Goal: Information Seeking & Learning: Check status

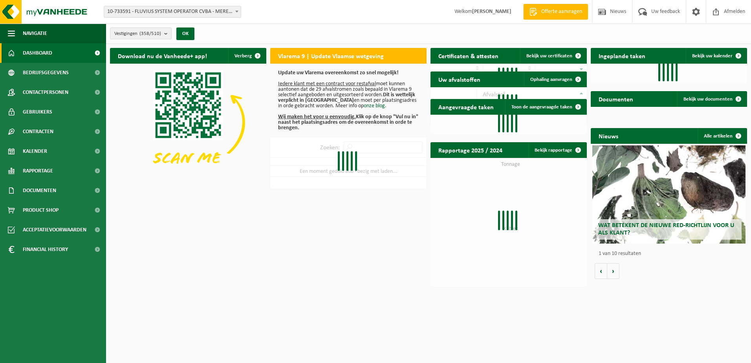
click at [238, 15] on span at bounding box center [237, 11] width 8 height 10
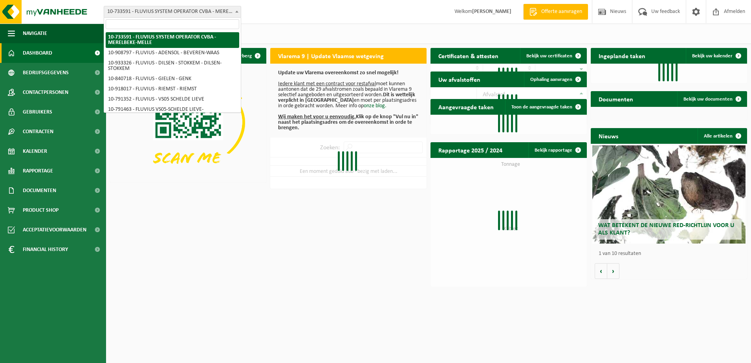
click at [227, 26] on input "search" at bounding box center [172, 24] width 133 height 10
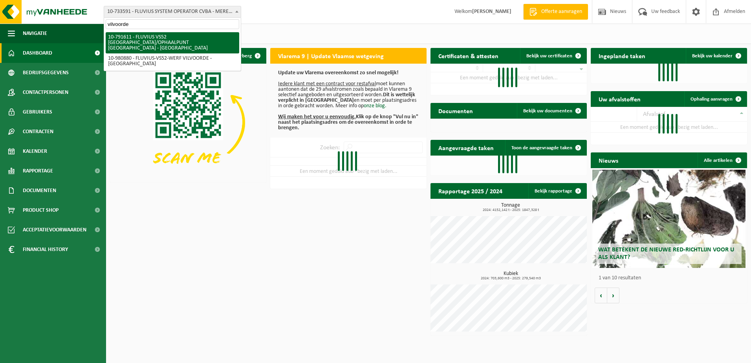
type input "vilvoorde"
select select "30274"
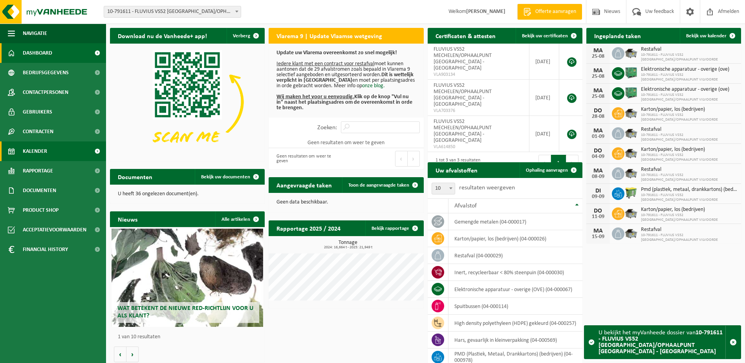
click at [31, 152] on span "Kalender" at bounding box center [35, 151] width 24 height 20
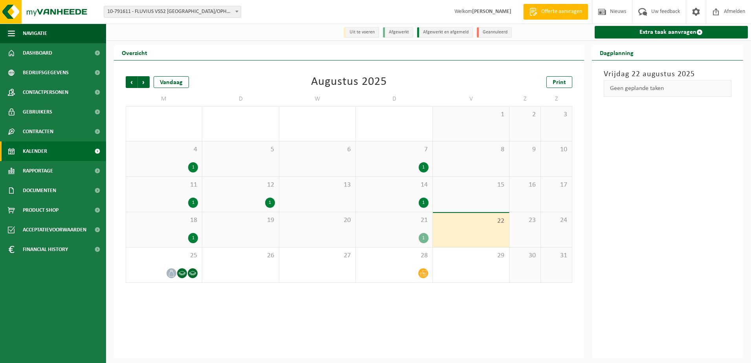
click at [171, 194] on div "11 1" at bounding box center [164, 194] width 76 height 35
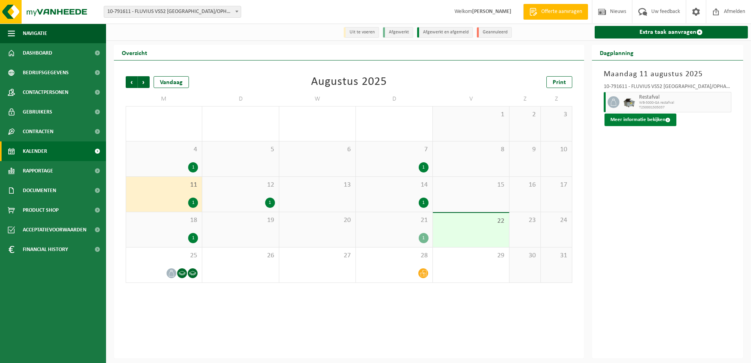
click at [642, 117] on button "Meer informatie bekijken" at bounding box center [640, 119] width 72 height 13
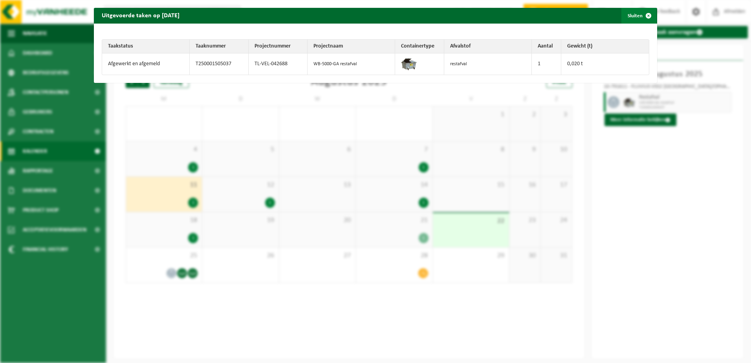
click at [641, 13] on span "button" at bounding box center [648, 16] width 16 height 16
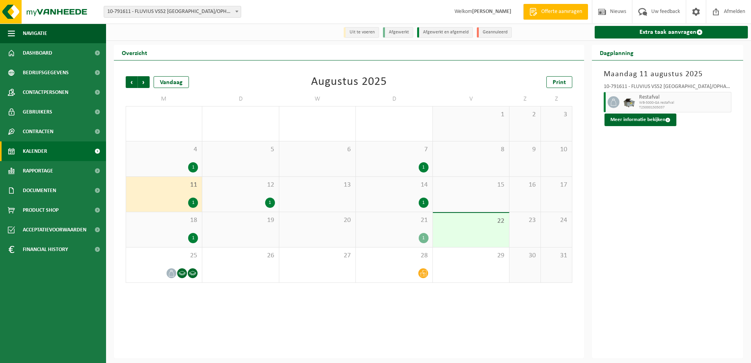
click at [258, 187] on span "12" at bounding box center [240, 185] width 68 height 9
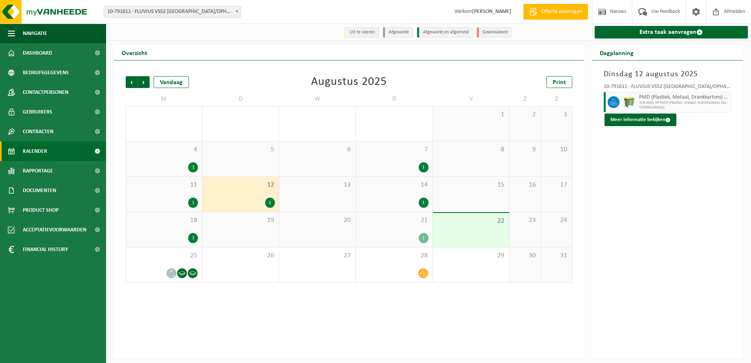
click at [182, 157] on div "4 1" at bounding box center [164, 158] width 76 height 35
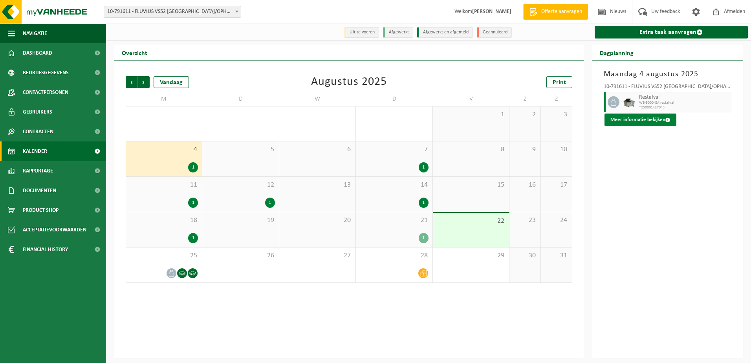
click at [608, 123] on button "Meer informatie bekijken" at bounding box center [640, 119] width 72 height 13
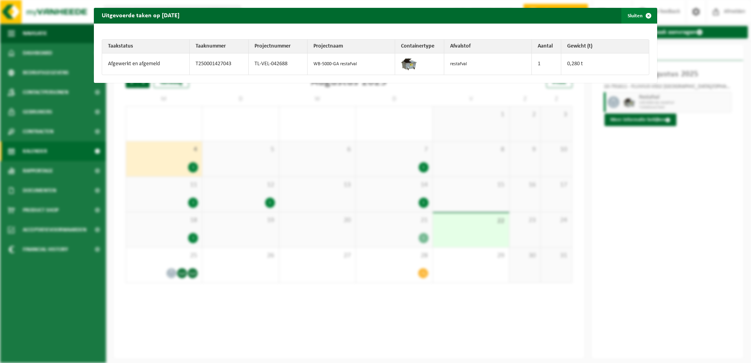
click at [633, 13] on button "Sluiten" at bounding box center [638, 16] width 35 height 16
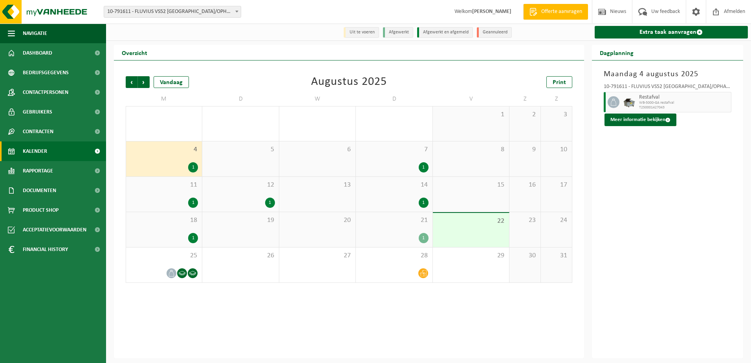
click at [174, 192] on div "11 1" at bounding box center [164, 194] width 76 height 35
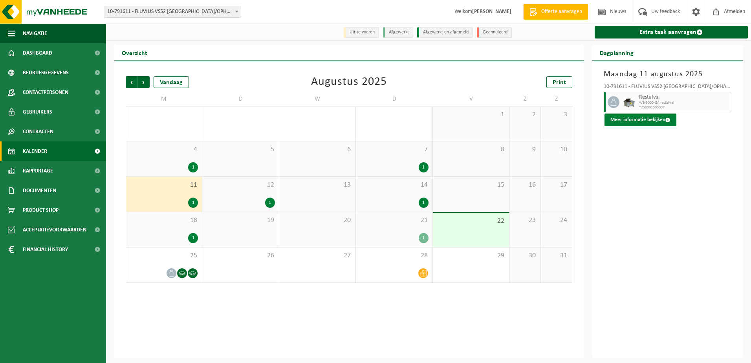
click at [646, 122] on button "Meer informatie bekijken" at bounding box center [640, 119] width 72 height 13
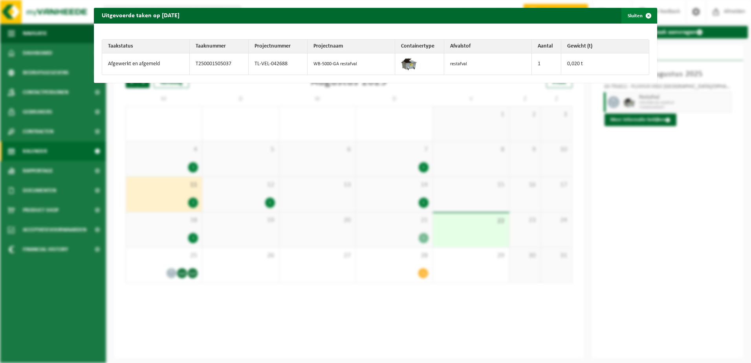
click at [634, 16] on button "Sluiten" at bounding box center [638, 16] width 35 height 16
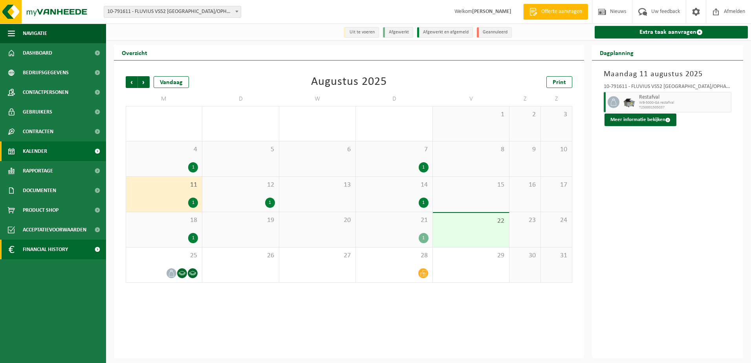
click at [57, 247] on span "Financial History" at bounding box center [45, 249] width 45 height 20
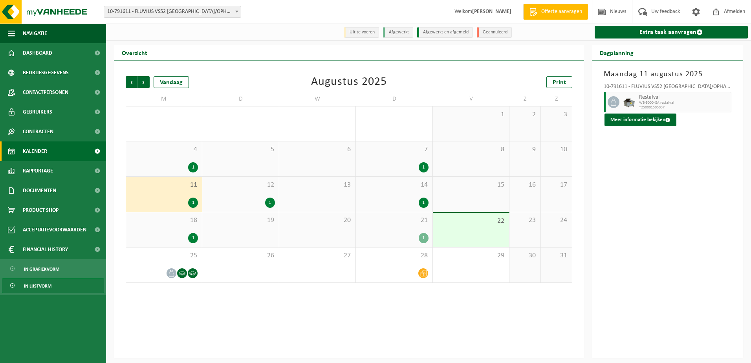
click at [40, 282] on span "In lijstvorm" at bounding box center [37, 285] width 27 height 15
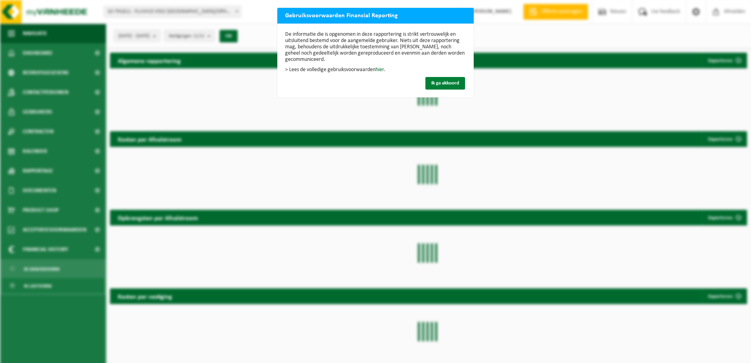
click at [425, 79] on button "Ik ga akkoord" at bounding box center [445, 83] width 40 height 13
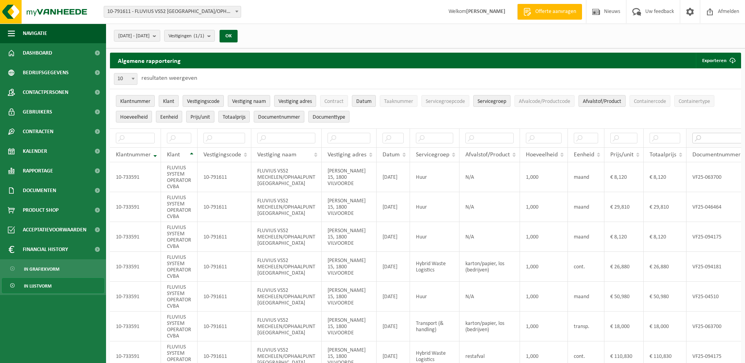
click at [709, 137] on input "text" at bounding box center [718, 138] width 52 height 11
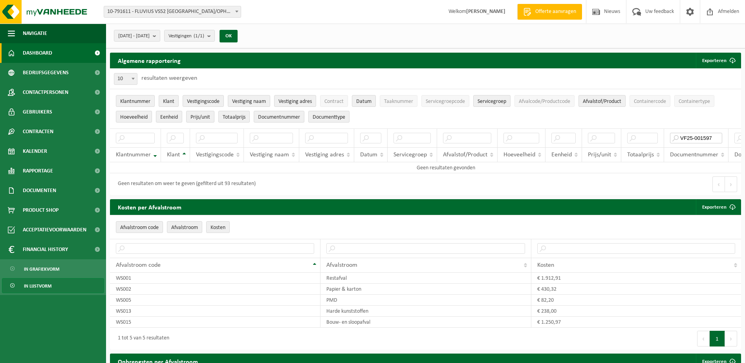
type input "VF25-001597"
click at [53, 53] on link "Dashboard" at bounding box center [53, 53] width 106 height 20
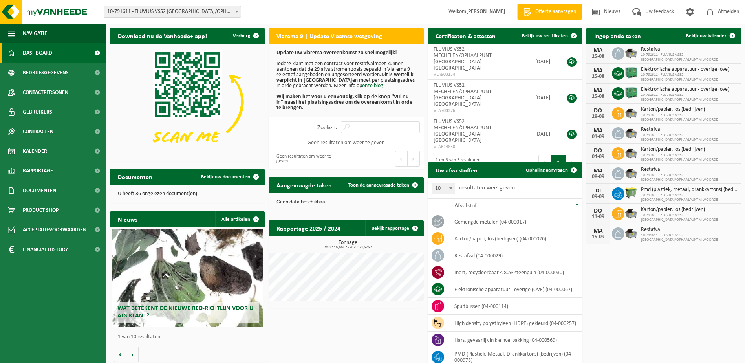
click at [220, 15] on span "10-791611 - FLUVIUS VS52 [GEOGRAPHIC_DATA]/OPHAALPUNT [GEOGRAPHIC_DATA] - [GEOG…" at bounding box center [172, 11] width 137 height 11
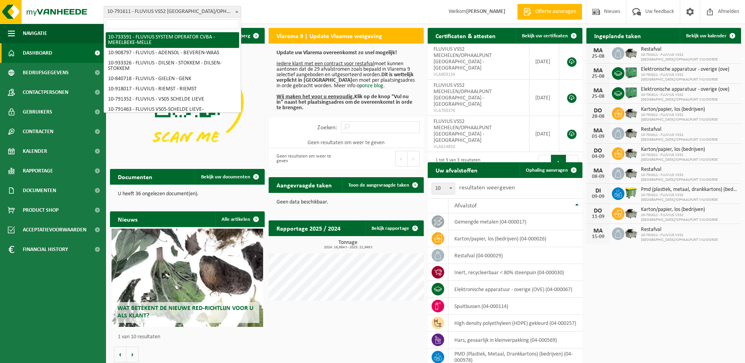
select select "20098"
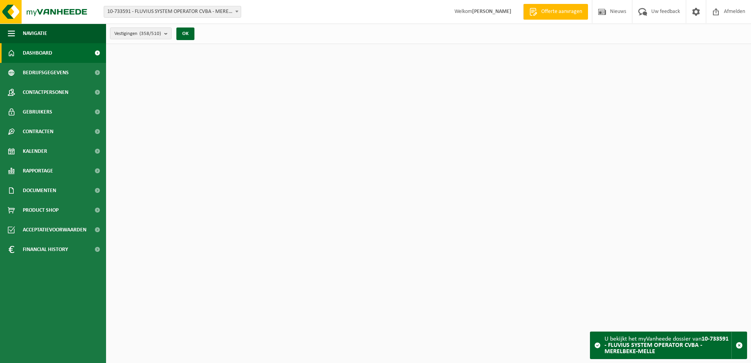
click at [38, 246] on span "Financial History" at bounding box center [45, 249] width 45 height 20
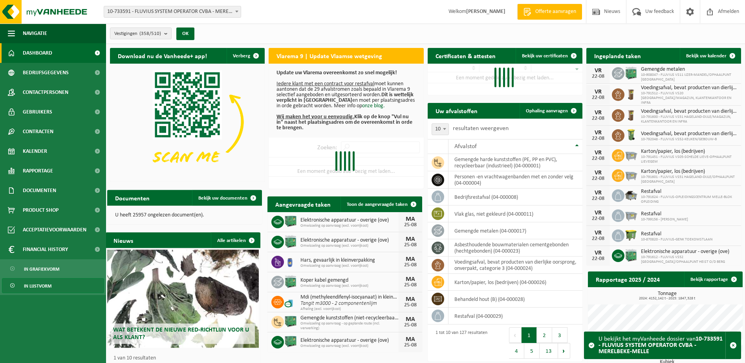
click at [37, 282] on span "In lijstvorm" at bounding box center [37, 285] width 27 height 15
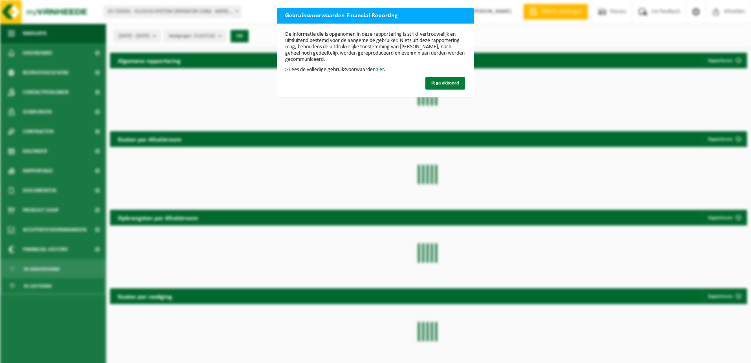
click at [444, 82] on span "Ik ga akkoord" at bounding box center [445, 82] width 28 height 5
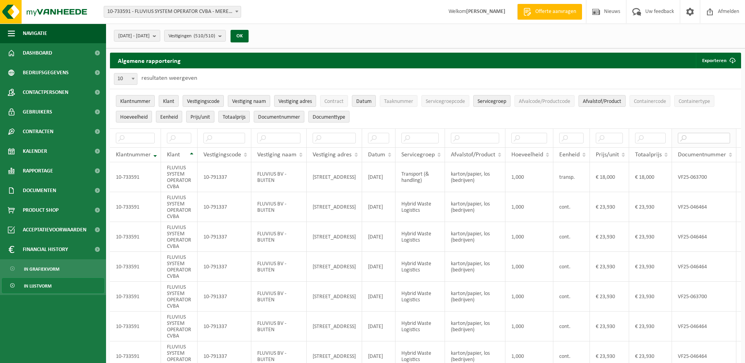
click at [700, 137] on input "text" at bounding box center [704, 138] width 52 height 11
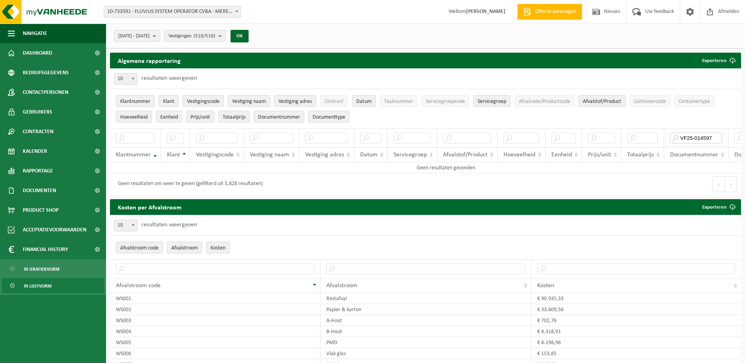
drag, startPoint x: 693, startPoint y: 137, endPoint x: 667, endPoint y: 138, distance: 25.5
click at [667, 138] on th "VF25-014597" at bounding box center [696, 137] width 64 height 19
type input "014597"
click at [160, 37] on button "2025-03-01 - 2025-08-22" at bounding box center [137, 36] width 46 height 12
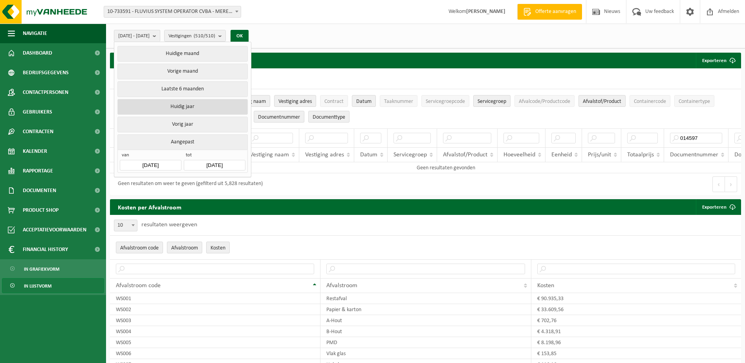
click at [183, 104] on button "Huidig jaar" at bounding box center [182, 107] width 130 height 16
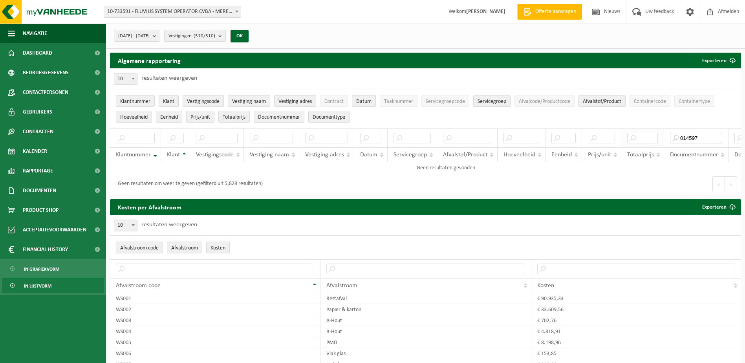
drag, startPoint x: 702, startPoint y: 138, endPoint x: 640, endPoint y: 134, distance: 62.1
click at [640, 134] on tr "014597" at bounding box center [445, 137] width 671 height 19
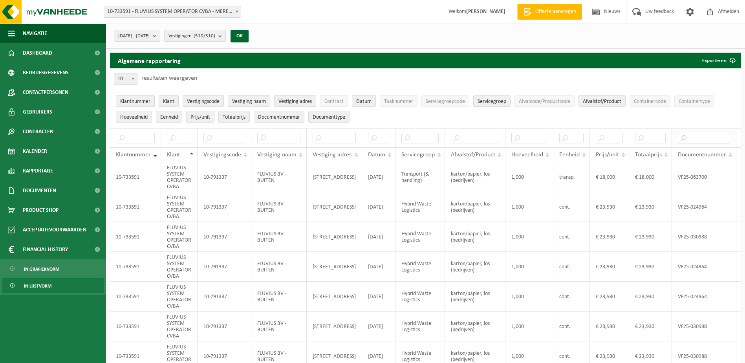
click at [705, 139] on input "text" at bounding box center [704, 138] width 52 height 11
paste input "VF25-014597"
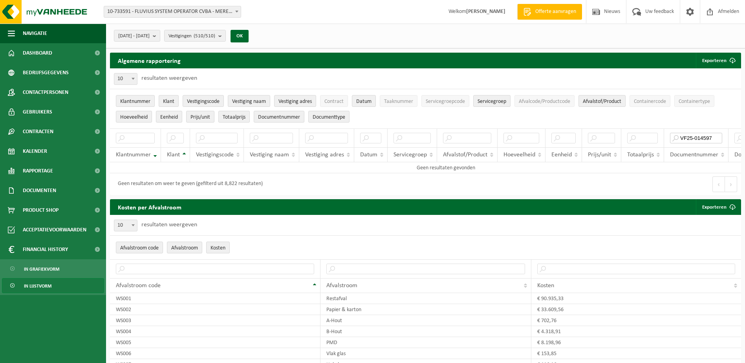
type input "VF25-014597"
drag, startPoint x: 716, startPoint y: 135, endPoint x: 653, endPoint y: 135, distance: 62.8
click at [653, 135] on tr "VF25-014597" at bounding box center [445, 137] width 671 height 19
paste input "VF25-12386"
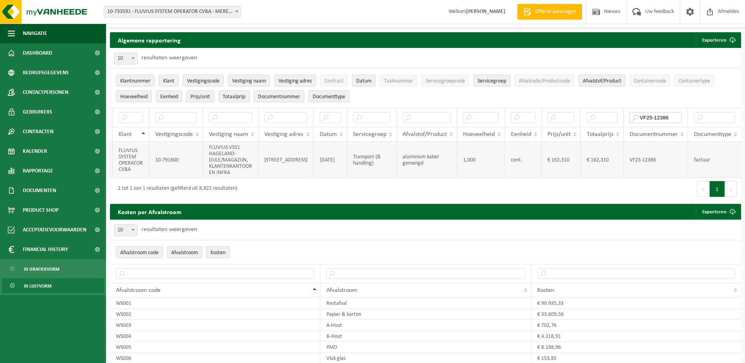
scroll to position [39, 0]
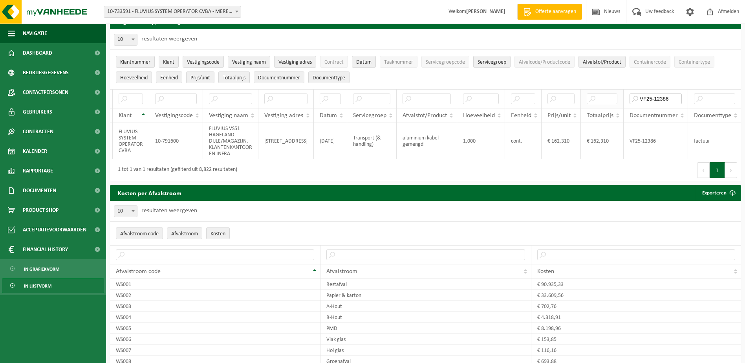
drag, startPoint x: 673, startPoint y: 95, endPoint x: 605, endPoint y: 97, distance: 68.0
click at [605, 97] on tr "VF25-12386" at bounding box center [401, 98] width 679 height 19
paste input "7"
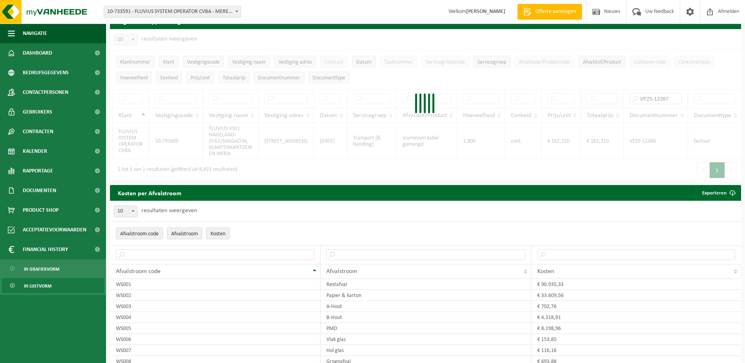
scroll to position [0, 48]
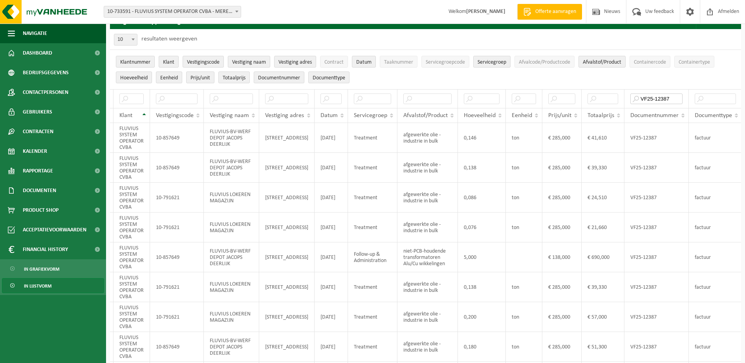
type input "VF25-12387"
drag, startPoint x: 671, startPoint y: 99, endPoint x: 625, endPoint y: 97, distance: 46.4
click at [625, 97] on th "VF25-12387" at bounding box center [656, 98] width 64 height 19
click at [669, 98] on input "VF25-12387" at bounding box center [656, 98] width 52 height 11
drag, startPoint x: 667, startPoint y: 98, endPoint x: 638, endPoint y: 98, distance: 29.1
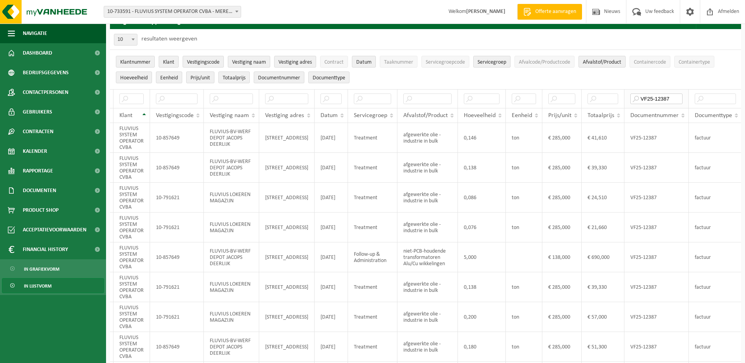
click at [638, 98] on input "VF25-12387" at bounding box center [656, 98] width 52 height 11
paste input "VF25-12382"
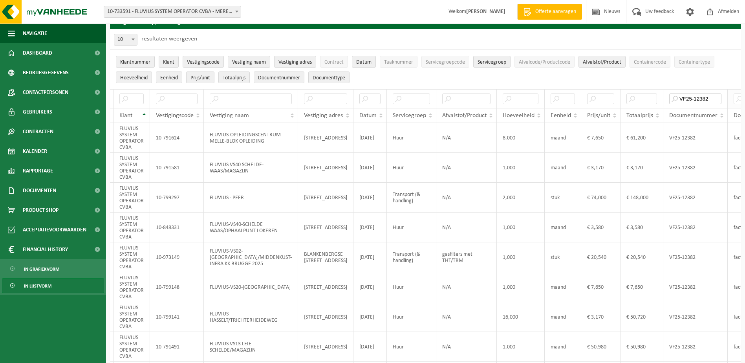
type input "VF25-12382"
